Goal: Information Seeking & Learning: Learn about a topic

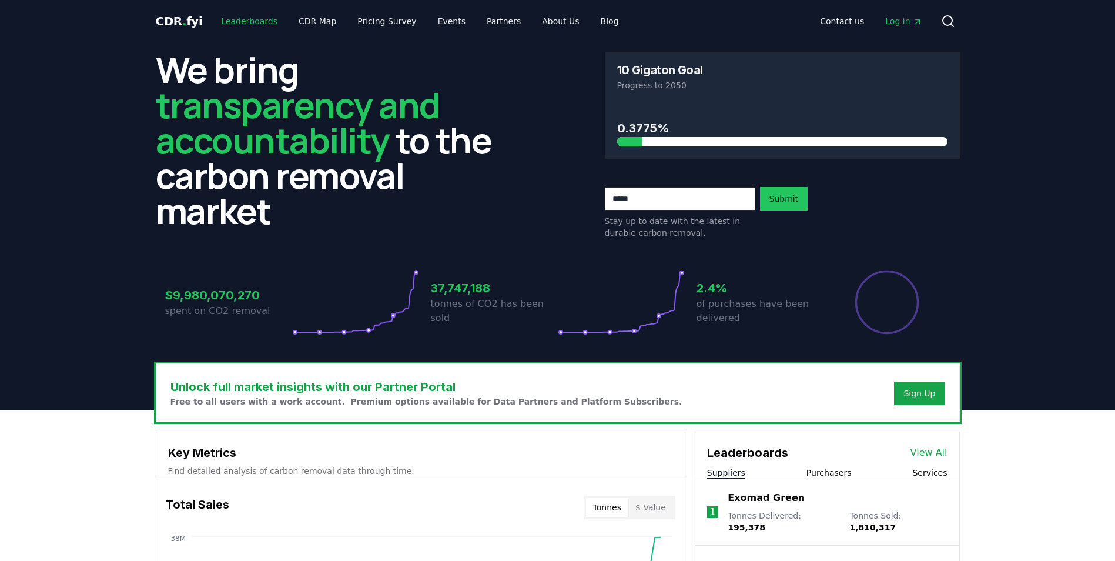
click at [238, 18] on link "Leaderboards" at bounding box center [249, 21] width 75 height 21
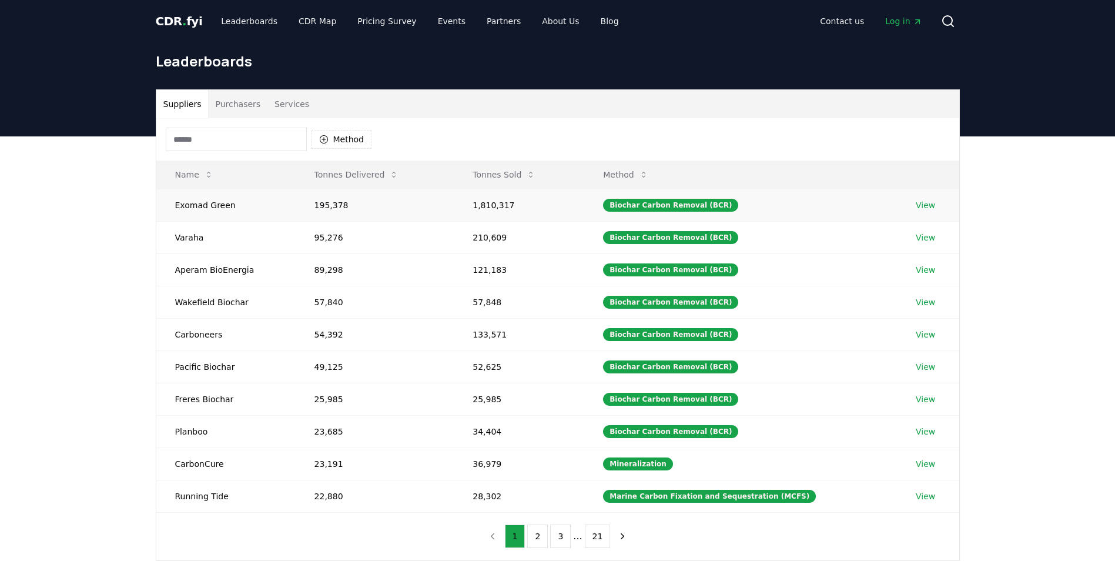
click at [209, 205] on td "Exomad Green" at bounding box center [225, 205] width 139 height 32
copy td "Exomad Green"
click at [179, 242] on td "Varaha" at bounding box center [225, 237] width 139 height 32
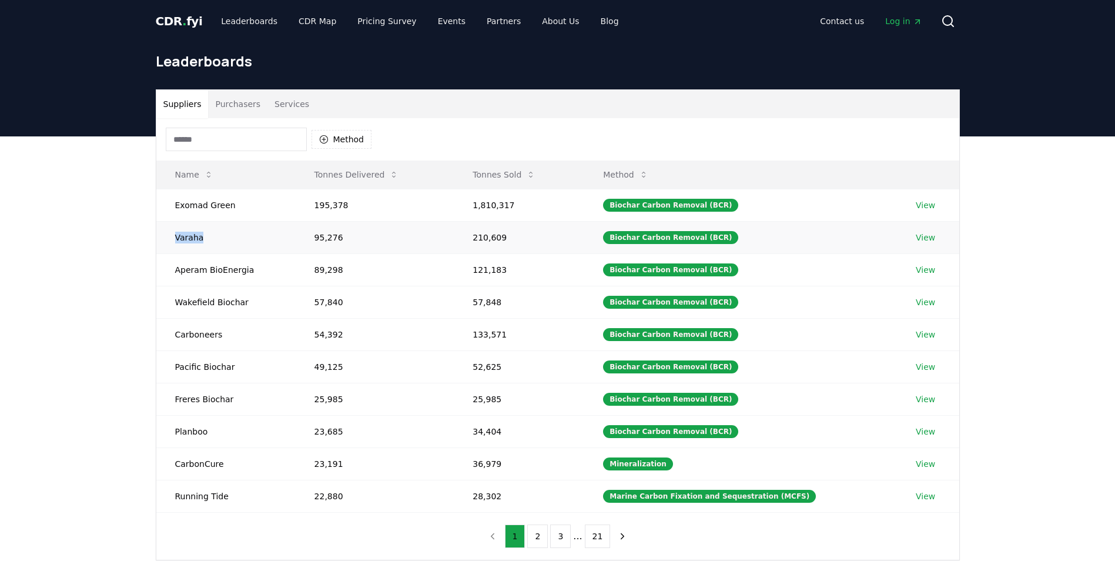
click at [179, 242] on td "Varaha" at bounding box center [225, 237] width 139 height 32
copy td "Varaha"
click at [221, 268] on td "Aperam BioEnergia" at bounding box center [225, 269] width 139 height 32
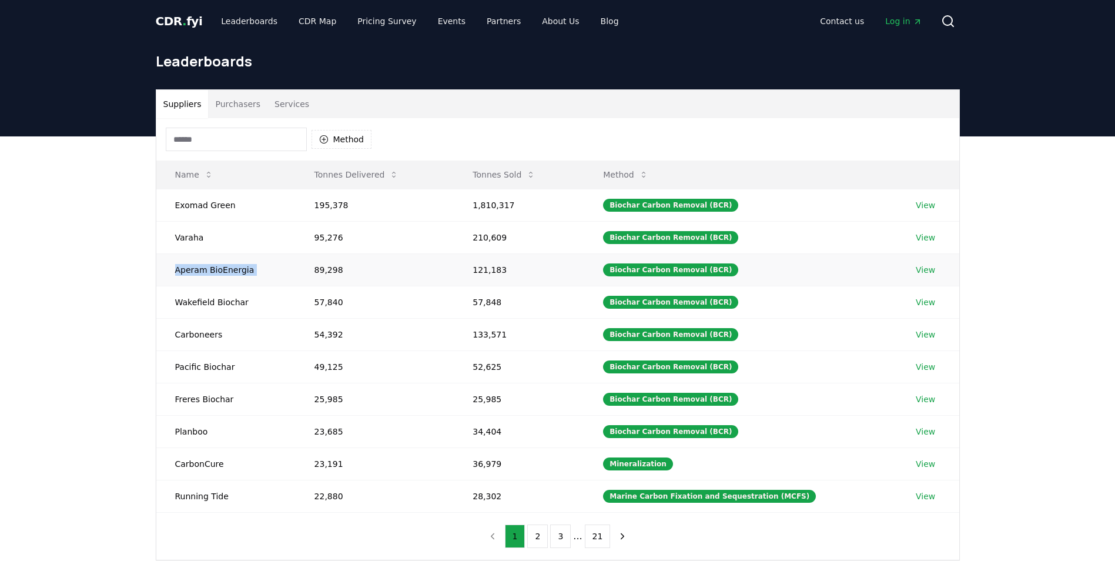
click at [221, 268] on td "Aperam BioEnergia" at bounding box center [225, 269] width 139 height 32
drag, startPoint x: 221, startPoint y: 268, endPoint x: 207, endPoint y: 330, distance: 63.7
click at [207, 330] on td "Carboneers" at bounding box center [225, 334] width 139 height 32
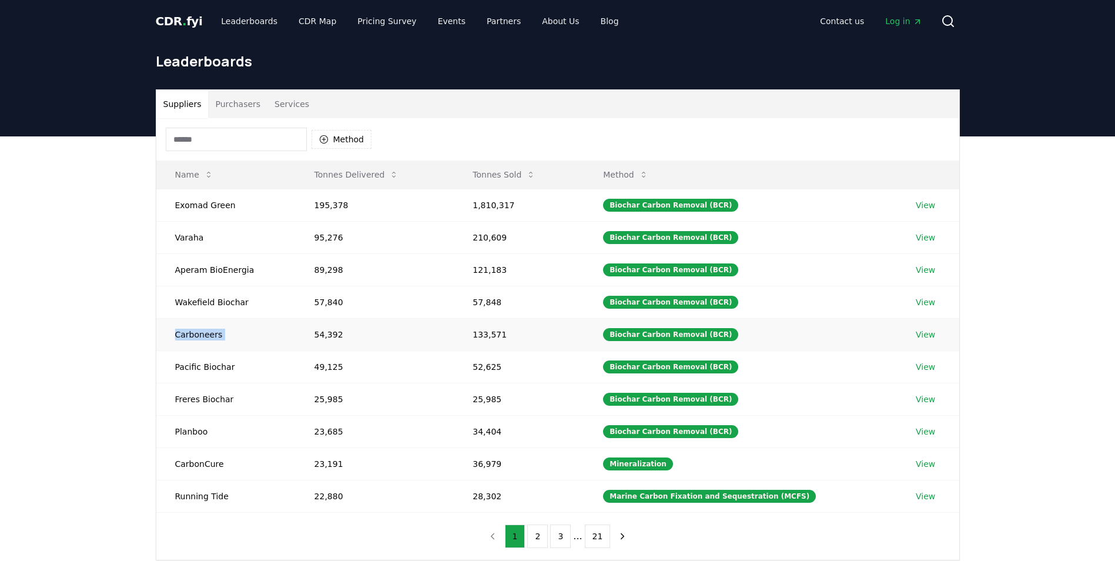
copy td "Carboneers"
click at [245, 103] on button "Purchasers" at bounding box center [237, 104] width 59 height 28
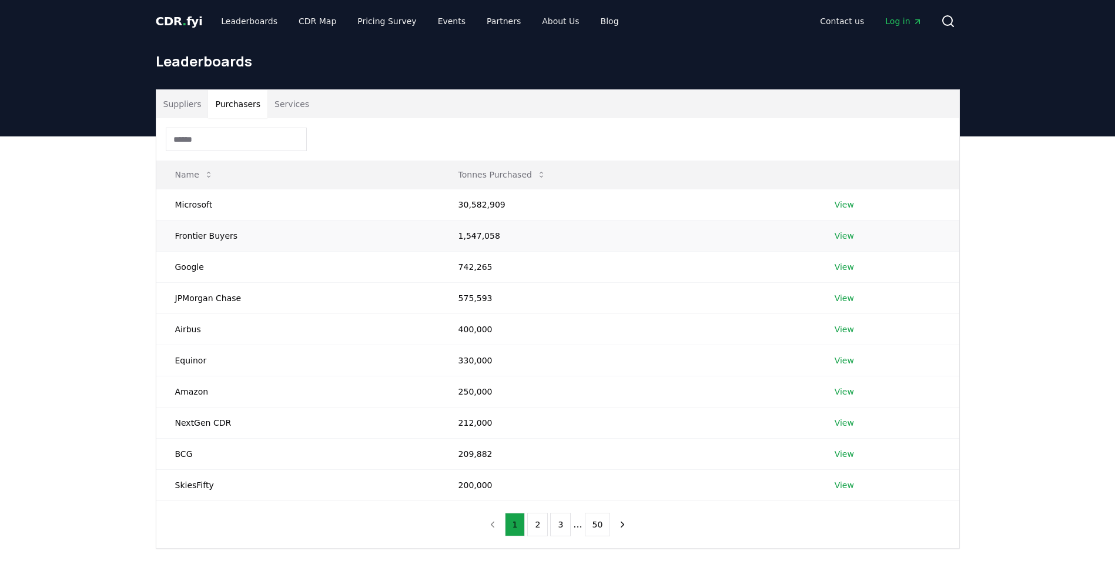
click at [200, 236] on td "Frontier Buyers" at bounding box center [297, 235] width 283 height 31
copy td "Frontier Buyers"
